Goal: Task Accomplishment & Management: Use online tool/utility

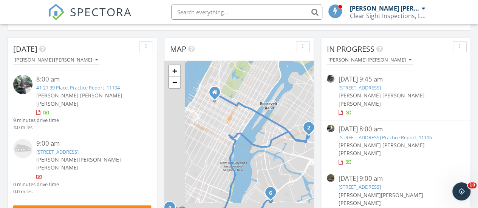
scroll to position [38, 0]
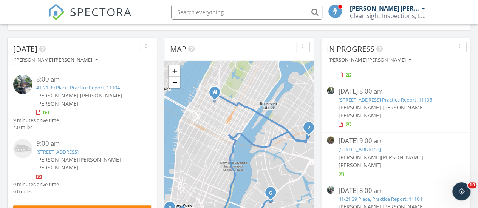
click at [375, 146] on link "21-55 34th Ave #3C, Astoria, NY 11106" at bounding box center [359, 149] width 42 height 7
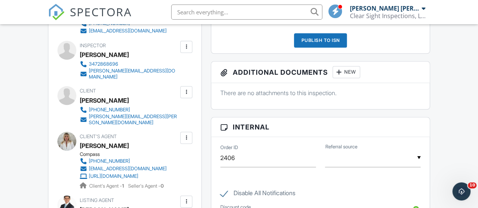
scroll to position [227, 0]
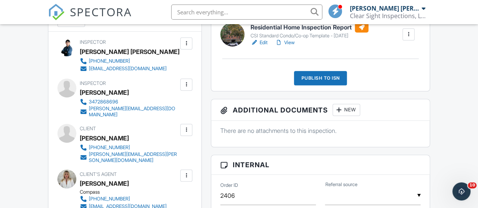
drag, startPoint x: 282, startPoint y: 48, endPoint x: 276, endPoint y: 7, distance: 41.2
click at [282, 47] on div at bounding box center [279, 43] width 8 height 8
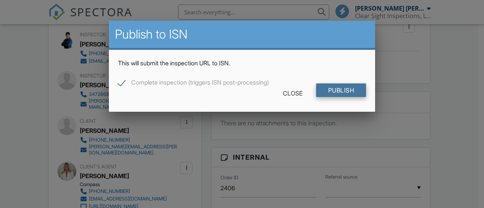
click at [330, 97] on input "Publish" at bounding box center [341, 91] width 50 height 14
